Goal: Task Accomplishment & Management: Manage account settings

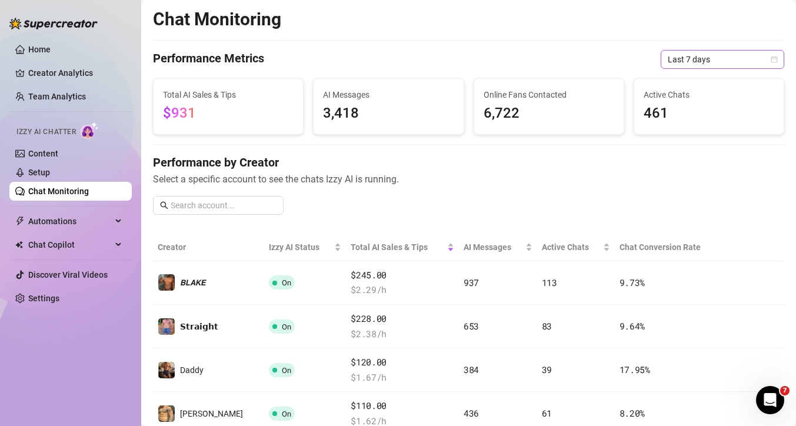
click at [702, 65] on span "Last 7 days" at bounding box center [722, 60] width 109 height 18
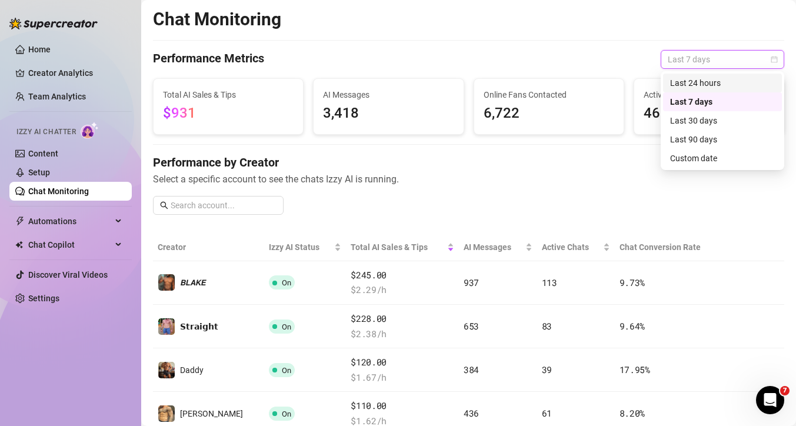
click at [702, 85] on div "Last 24 hours" at bounding box center [723, 83] width 105 height 13
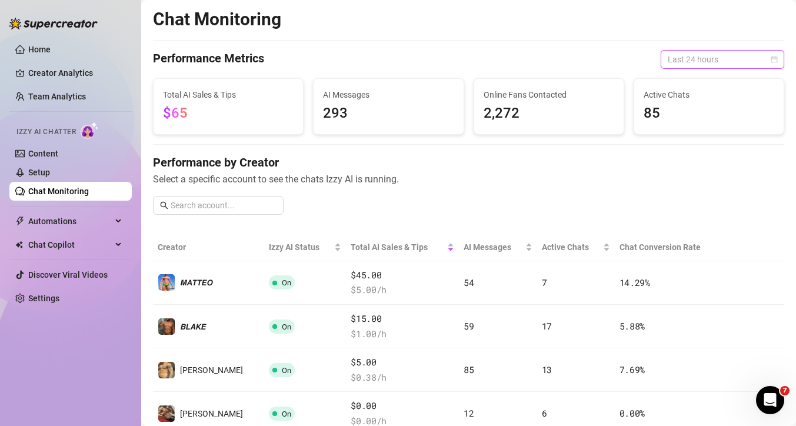
click at [707, 62] on span "Last 24 hours" at bounding box center [722, 60] width 109 height 18
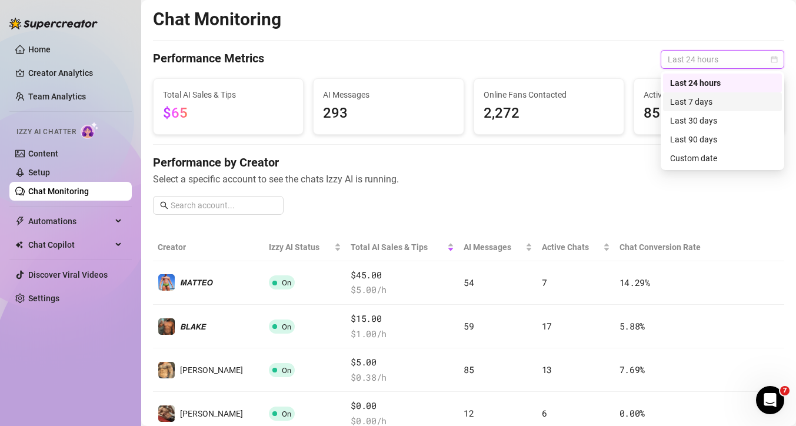
click at [708, 105] on div "Last 7 days" at bounding box center [723, 101] width 105 height 13
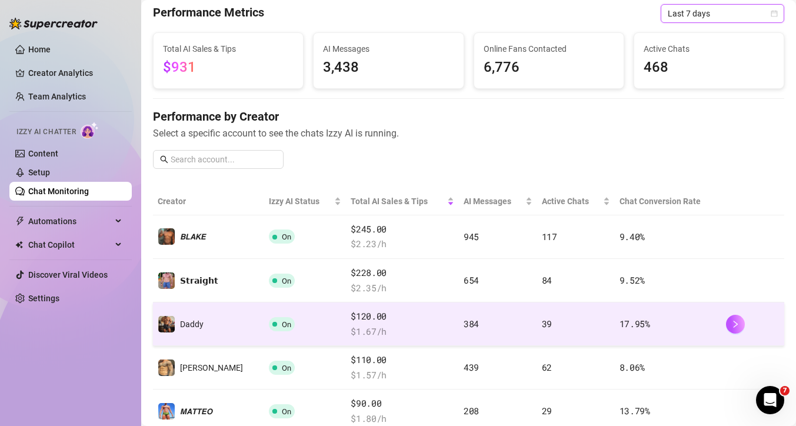
scroll to position [44, 0]
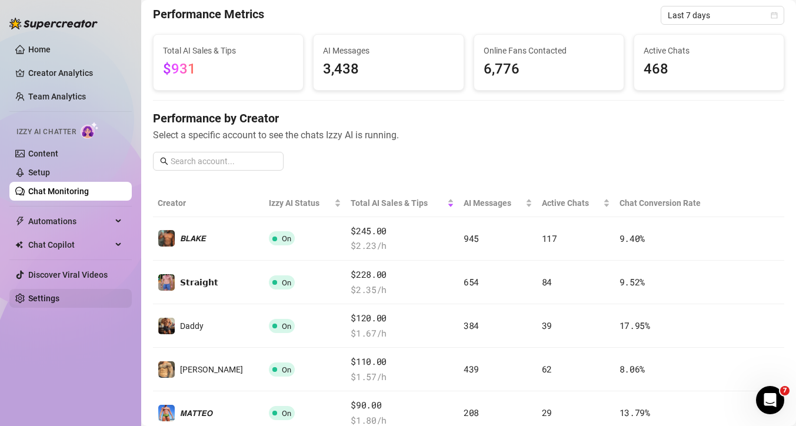
click at [43, 298] on link "Settings" at bounding box center [43, 298] width 31 height 9
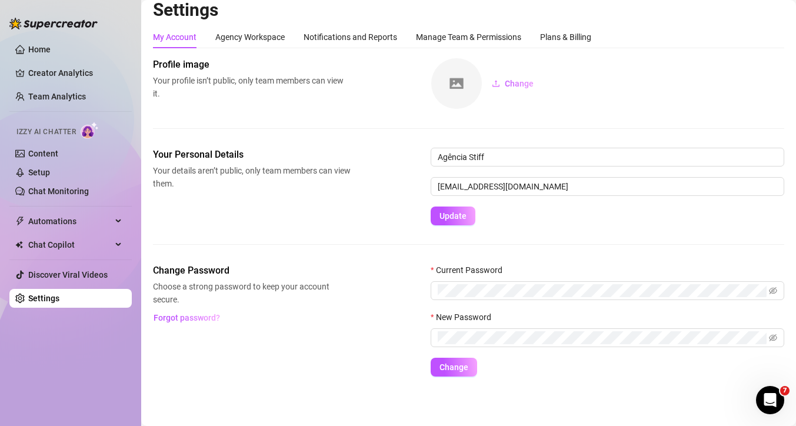
scroll to position [10, 0]
click at [569, 34] on div "Plans & Billing" at bounding box center [565, 37] width 51 height 13
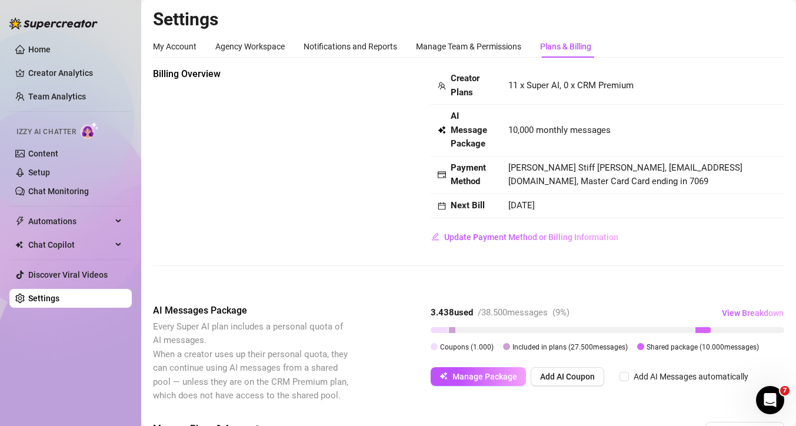
scroll to position [32, 0]
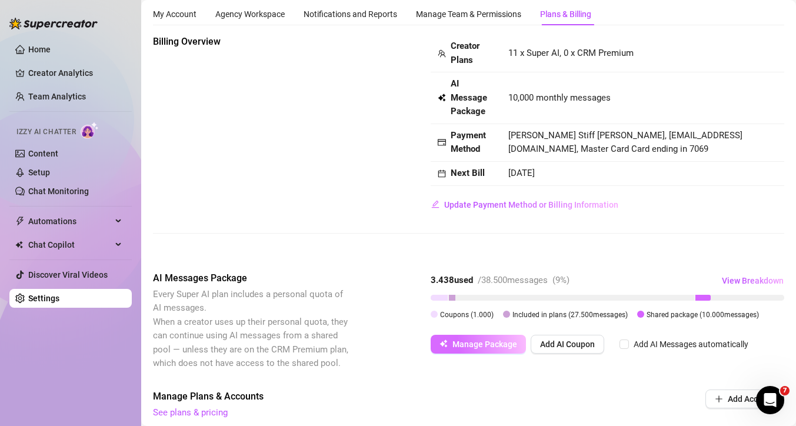
click at [454, 340] on span "Manage Package" at bounding box center [485, 344] width 65 height 9
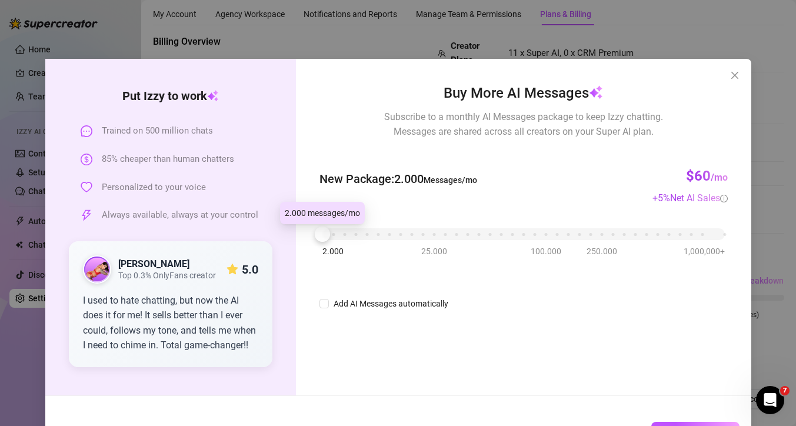
drag, startPoint x: 366, startPoint y: 238, endPoint x: 305, endPoint y: 240, distance: 60.7
click at [305, 240] on div "Buy More AI Messages Subscribe to a monthly AI Messages package to keep Izzy ch…" at bounding box center [523, 227] width 455 height 337
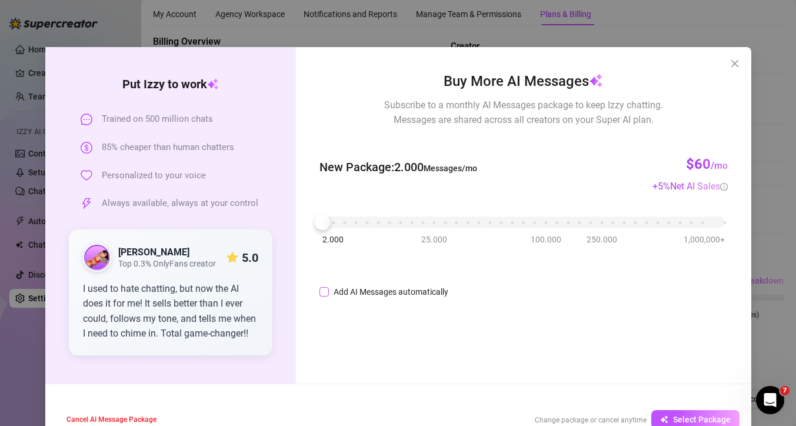
scroll to position [0, 0]
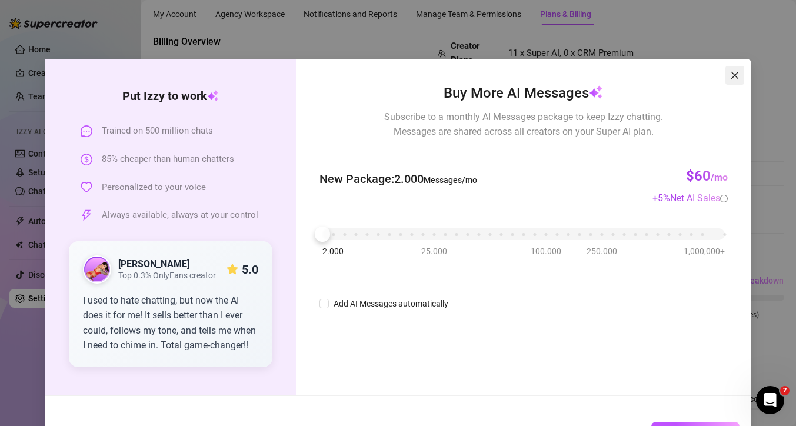
click at [732, 74] on icon "close" at bounding box center [735, 75] width 9 height 9
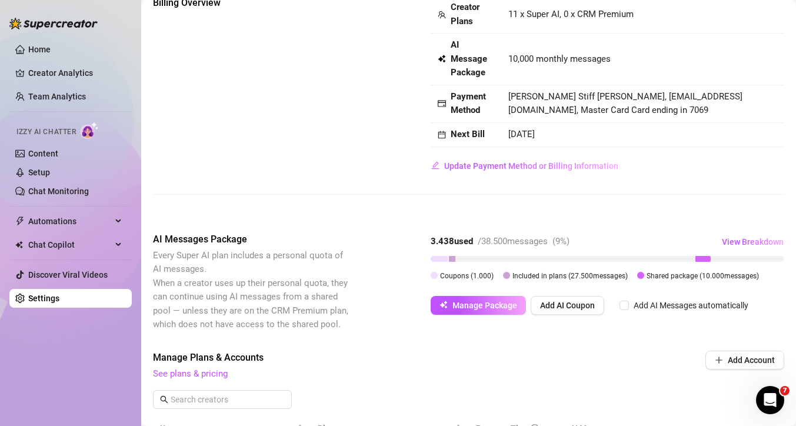
scroll to position [74, 0]
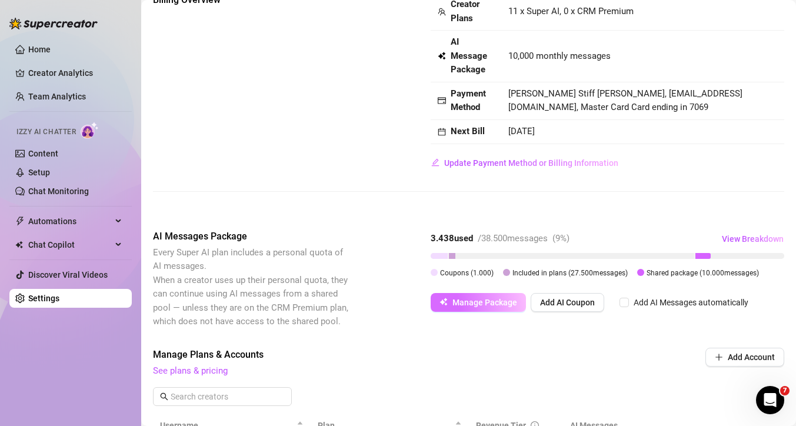
click at [487, 305] on span "Manage Package" at bounding box center [485, 302] width 65 height 9
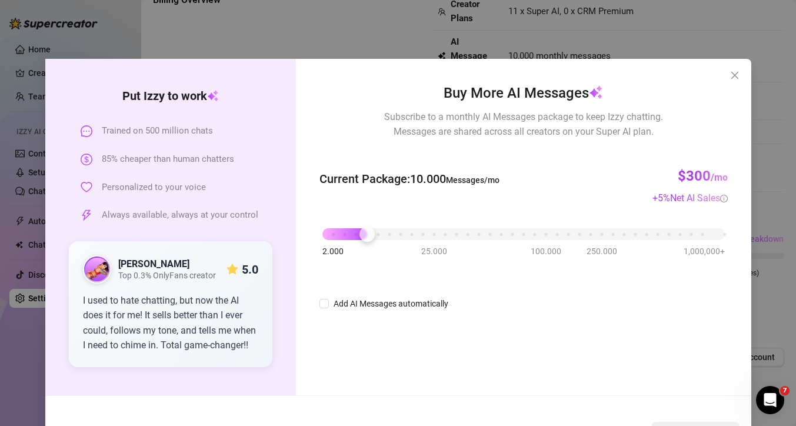
scroll to position [41, 0]
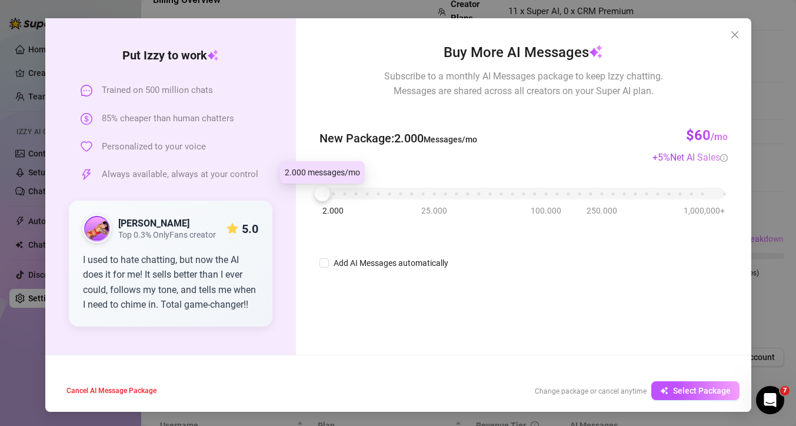
drag, startPoint x: 361, startPoint y: 194, endPoint x: 277, endPoint y: 192, distance: 84.2
click at [277, 192] on div "Put [PERSON_NAME] to work Trained on 500 million chats 85% cheaper than human c…" at bounding box center [398, 186] width 706 height 337
click at [324, 260] on input "Add AI Messages automatically" at bounding box center [324, 262] width 9 height 9
click at [324, 261] on input "Add AI Messages automatically" at bounding box center [324, 262] width 9 height 9
checkbox input "false"
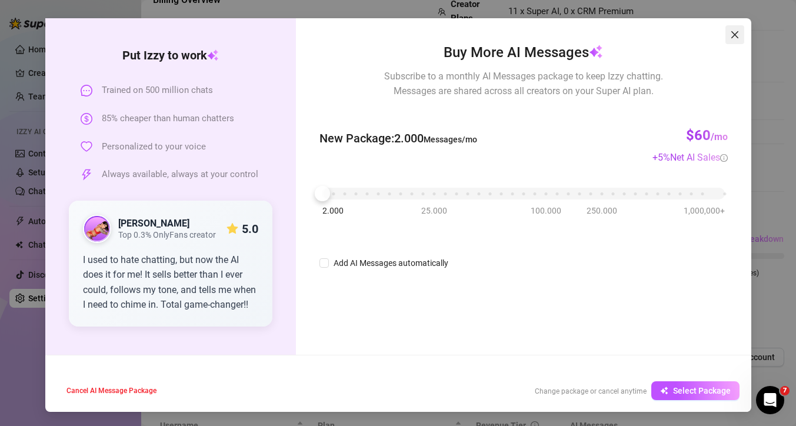
click at [737, 36] on icon "close" at bounding box center [734, 34] width 7 height 7
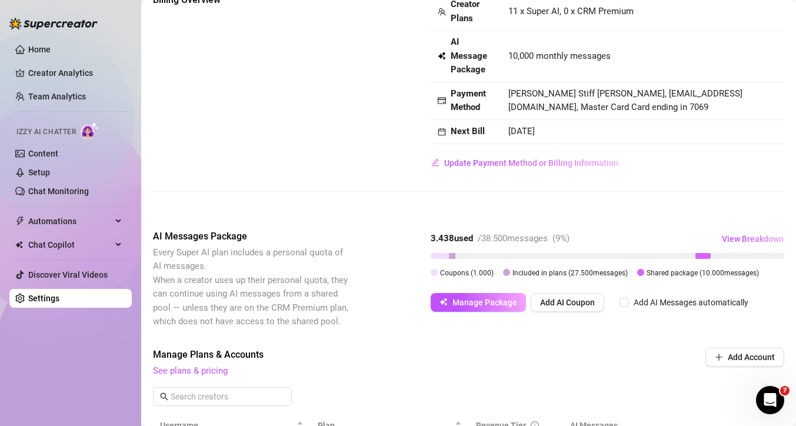
scroll to position [0, 0]
click at [766, 237] on span "View Breakdown" at bounding box center [753, 238] width 62 height 9
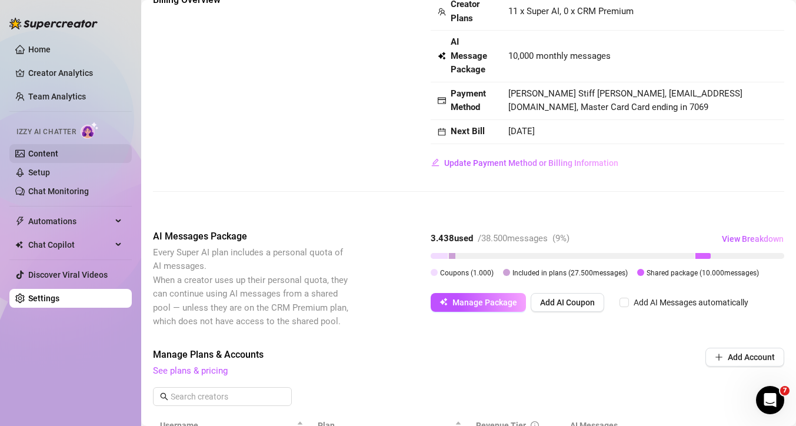
click at [58, 151] on link "Content" at bounding box center [43, 153] width 30 height 9
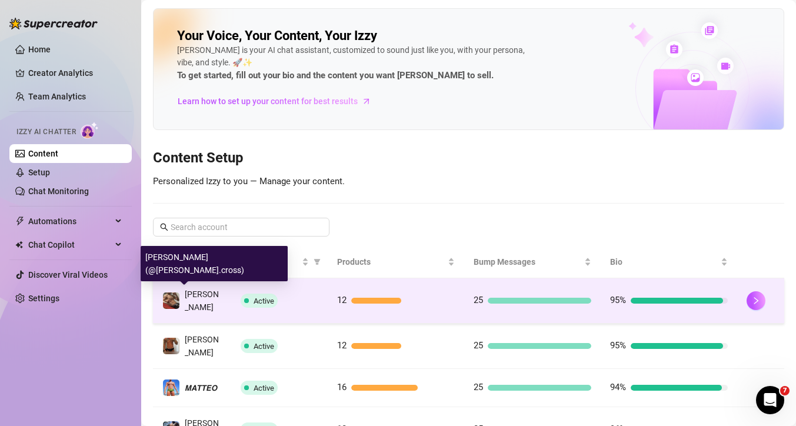
click at [201, 292] on span "[PERSON_NAME]" at bounding box center [202, 301] width 34 height 22
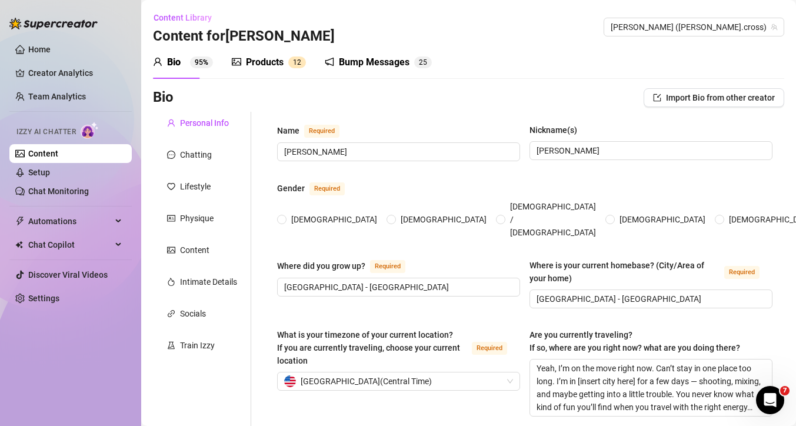
radio input "true"
type input "[DATE]"
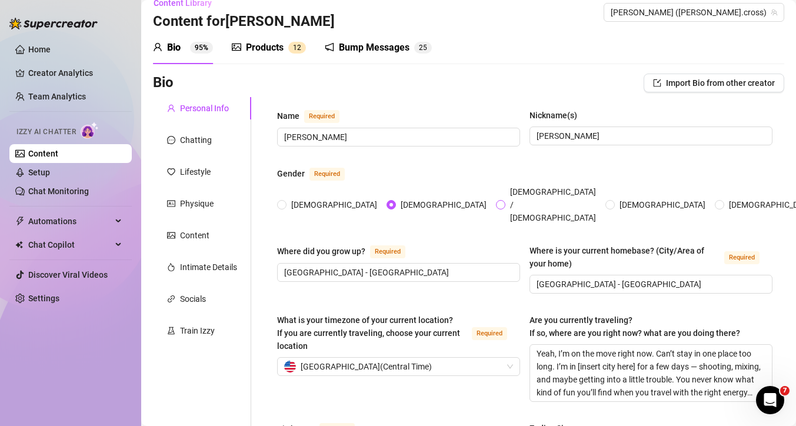
scroll to position [16, 0]
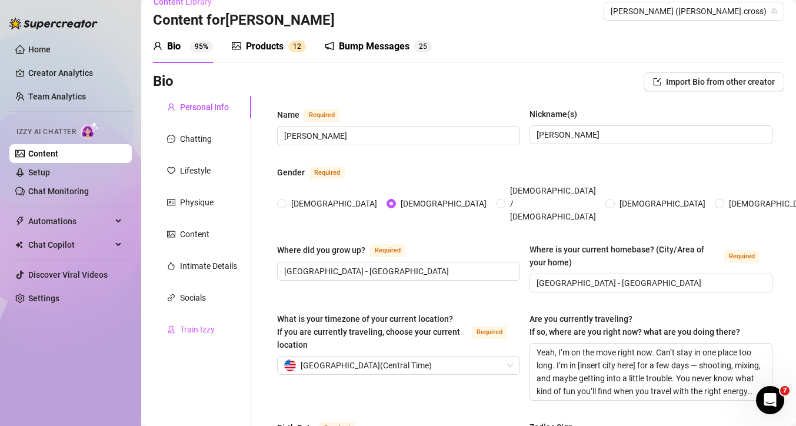
click at [204, 318] on div "Train Izzy" at bounding box center [202, 329] width 98 height 22
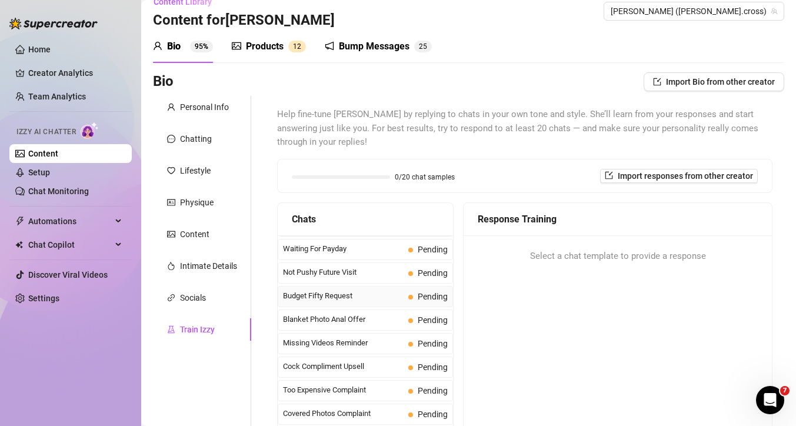
scroll to position [21, 0]
click at [295, 313] on span "Blanket Photo Anal Offer" at bounding box center [343, 319] width 121 height 12
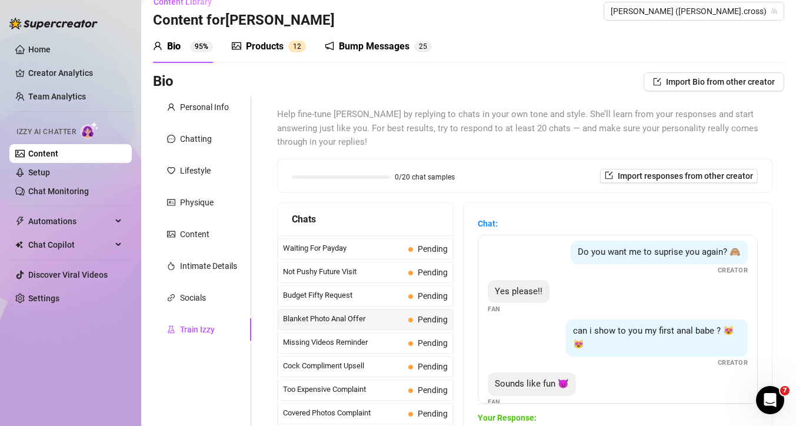
scroll to position [166, 0]
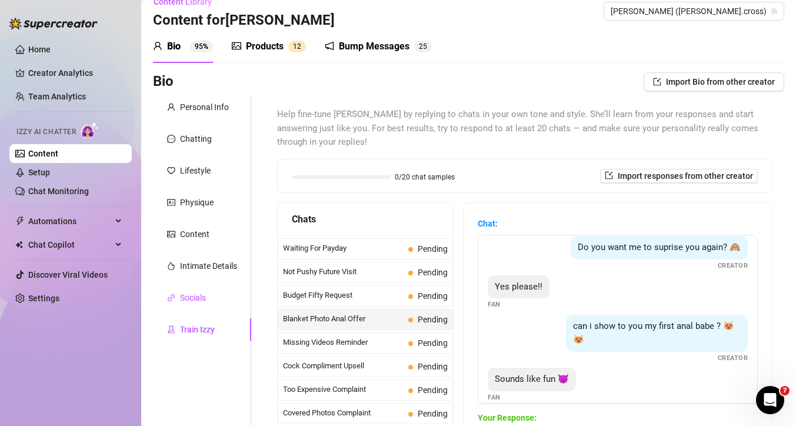
click at [195, 295] on div "Socials" at bounding box center [193, 297] width 26 height 13
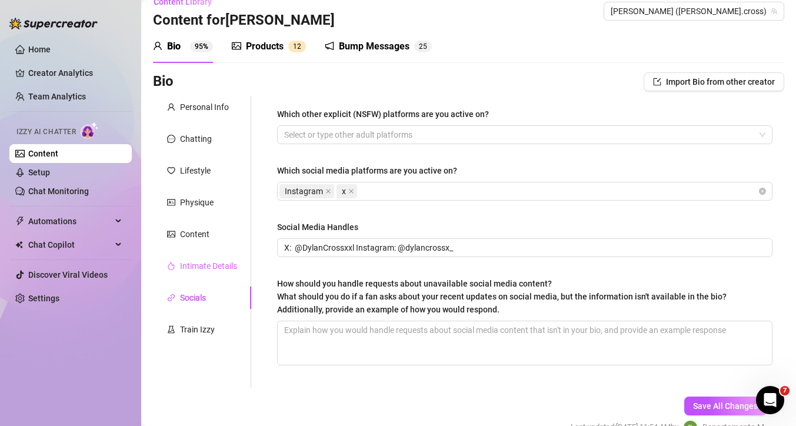
click at [218, 255] on div "Intimate Details" at bounding box center [202, 266] width 98 height 22
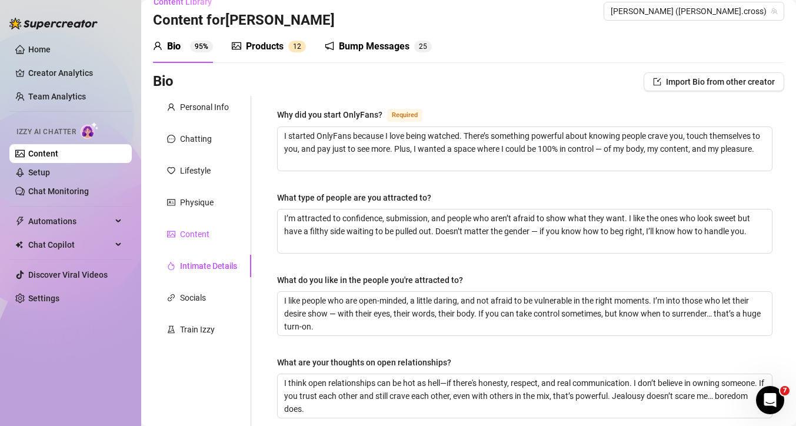
click at [208, 231] on div "Content" at bounding box center [194, 234] width 29 height 13
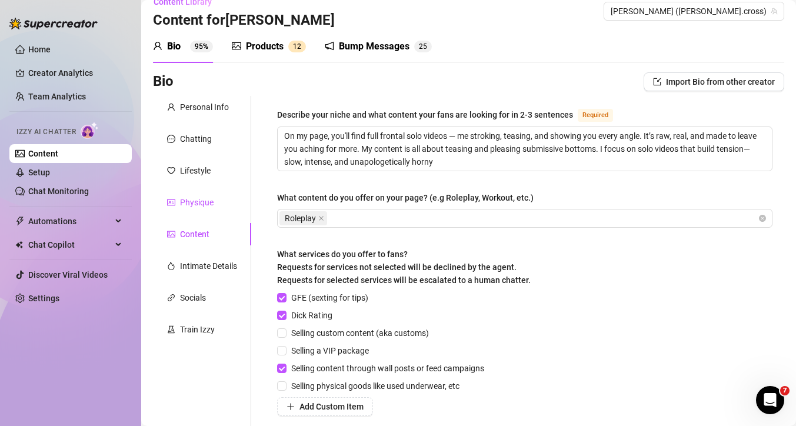
click at [200, 205] on div "Physique" at bounding box center [197, 202] width 34 height 13
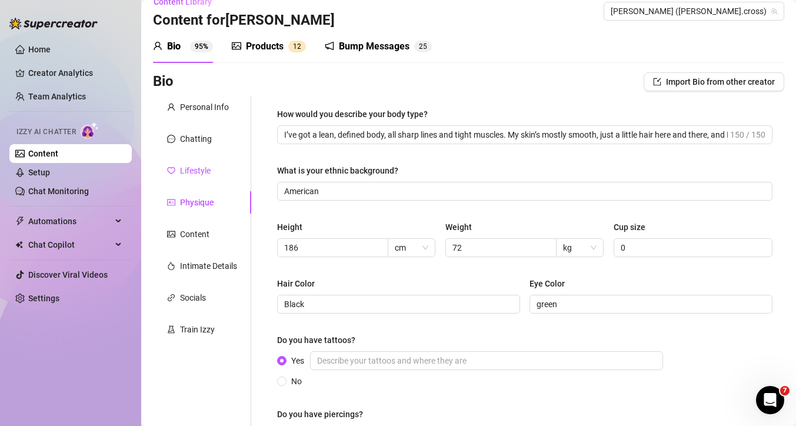
click at [200, 177] on div "Lifestyle" at bounding box center [195, 170] width 31 height 13
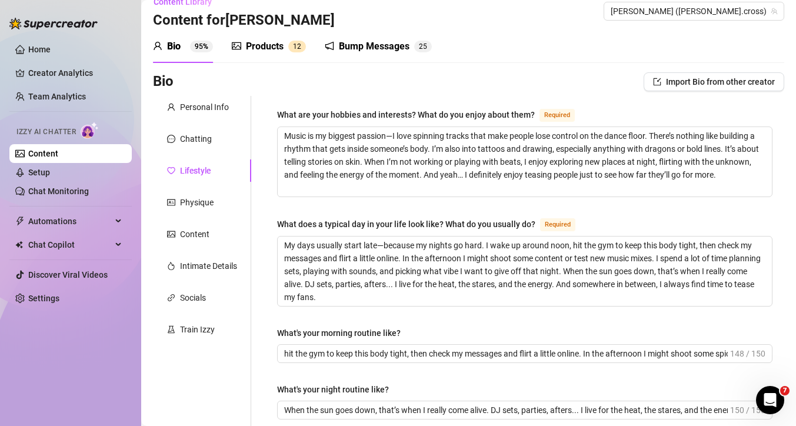
click at [195, 147] on div "Chatting" at bounding box center [202, 139] width 98 height 22
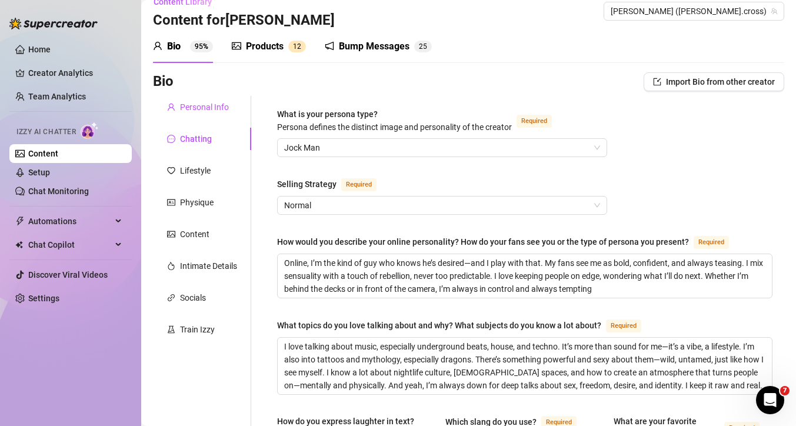
click at [205, 107] on div "Personal Info" at bounding box center [204, 107] width 49 height 13
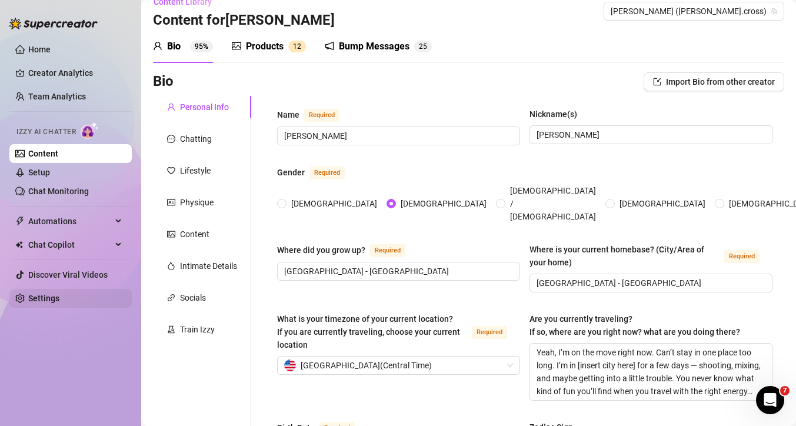
click at [57, 300] on link "Settings" at bounding box center [43, 298] width 31 height 9
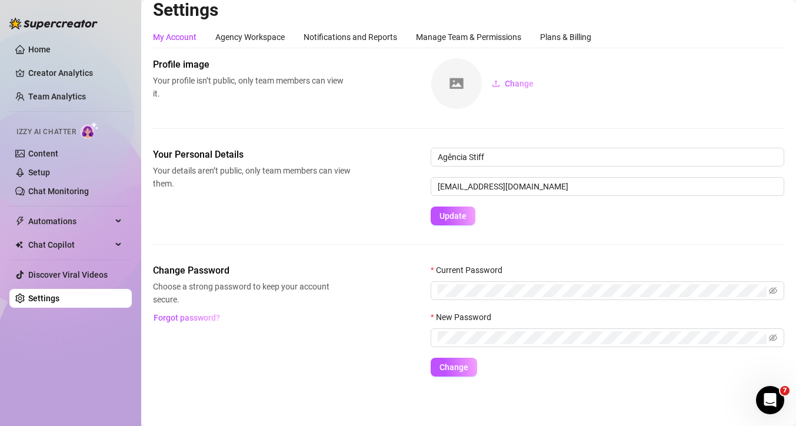
scroll to position [10, 0]
